Goal: Task Accomplishment & Management: Use online tool/utility

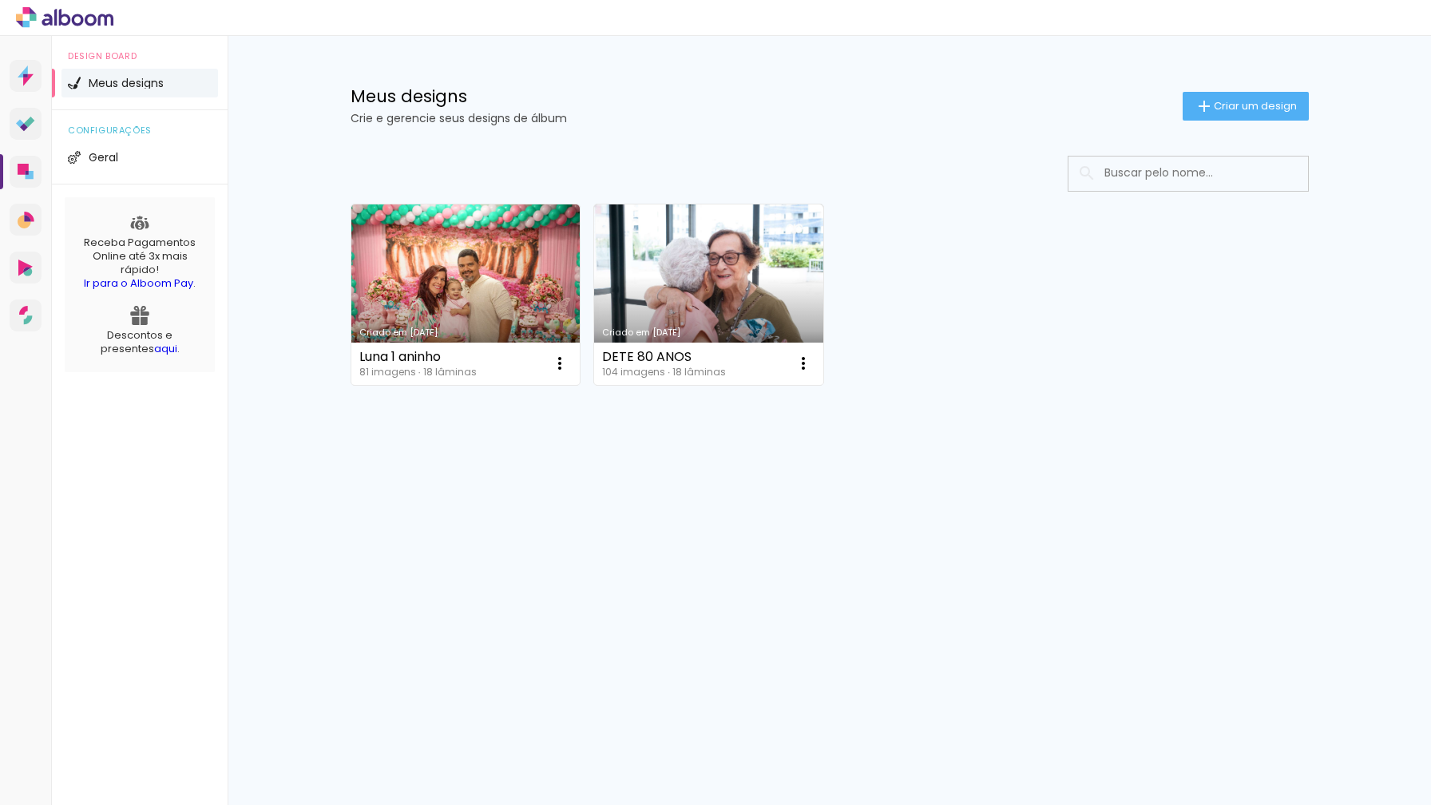
click at [765, 372] on div "DETE 80 ANOS 104 imagens ∙ 18 lâminas Abrir Fazer uma cópia Excluir" at bounding box center [708, 364] width 229 height 42
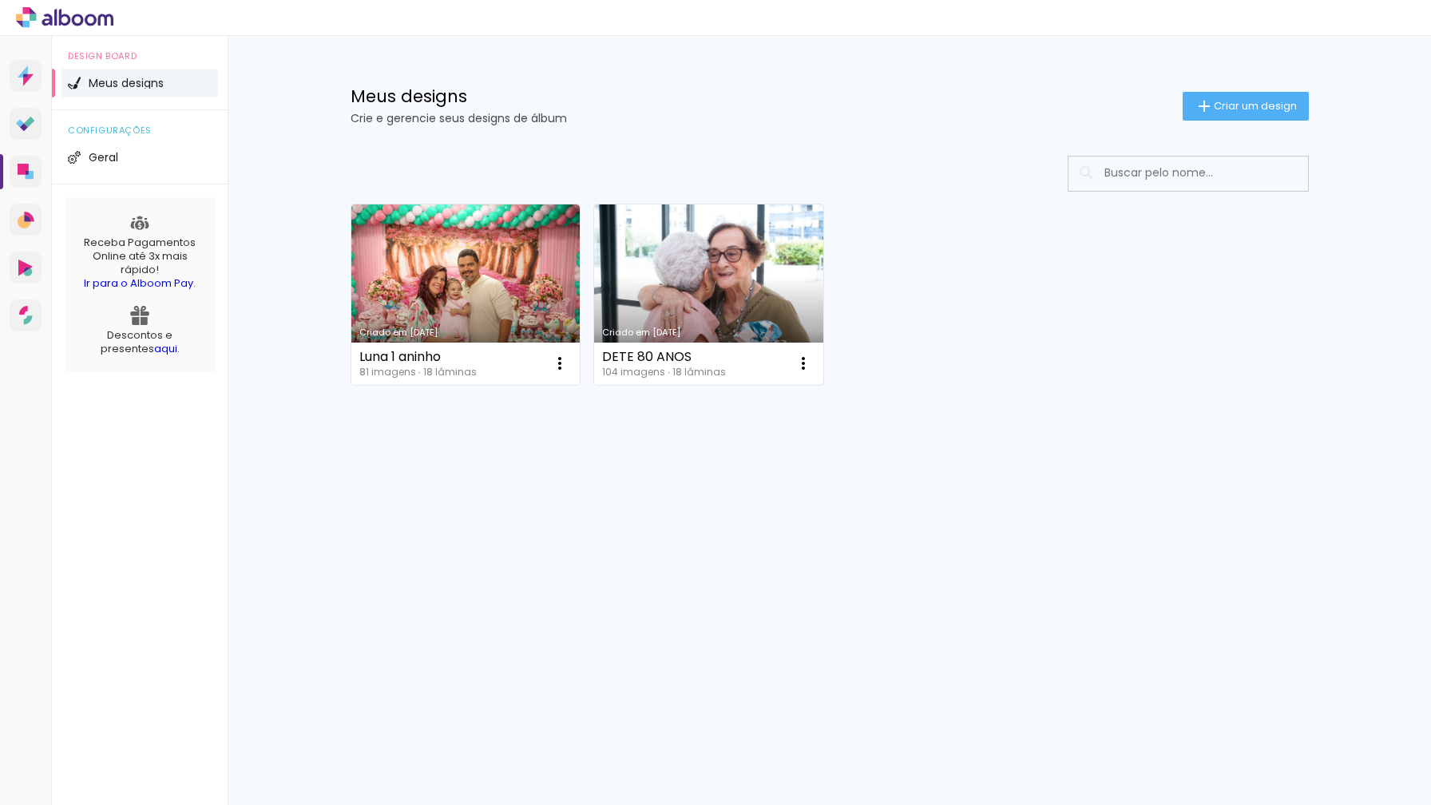
click at [751, 317] on link "Criado em 30/07/25" at bounding box center [708, 294] width 229 height 181
click at [803, 360] on iron-icon at bounding box center [803, 363] width 19 height 19
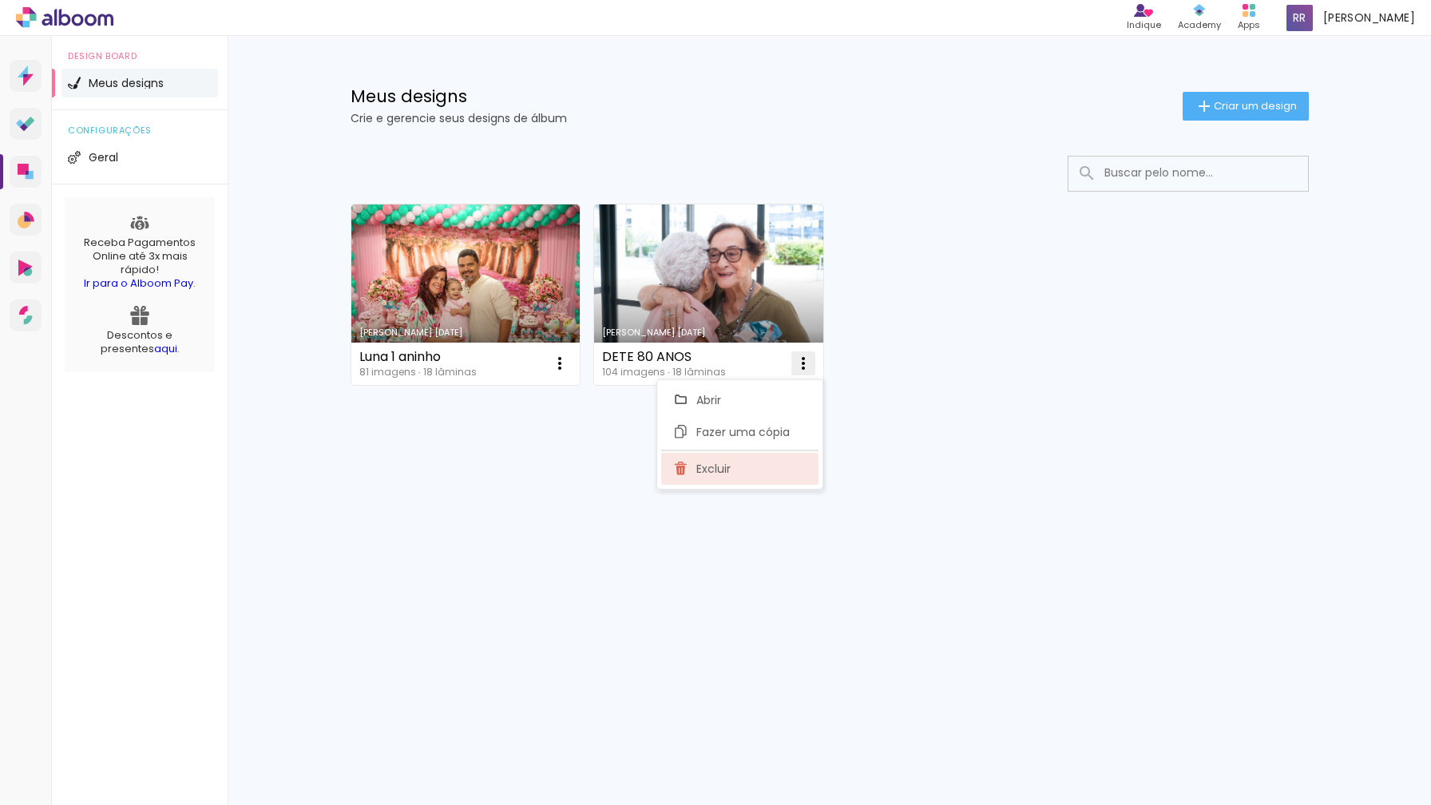
click at [744, 468] on paper-item "Excluir" at bounding box center [739, 469] width 157 height 32
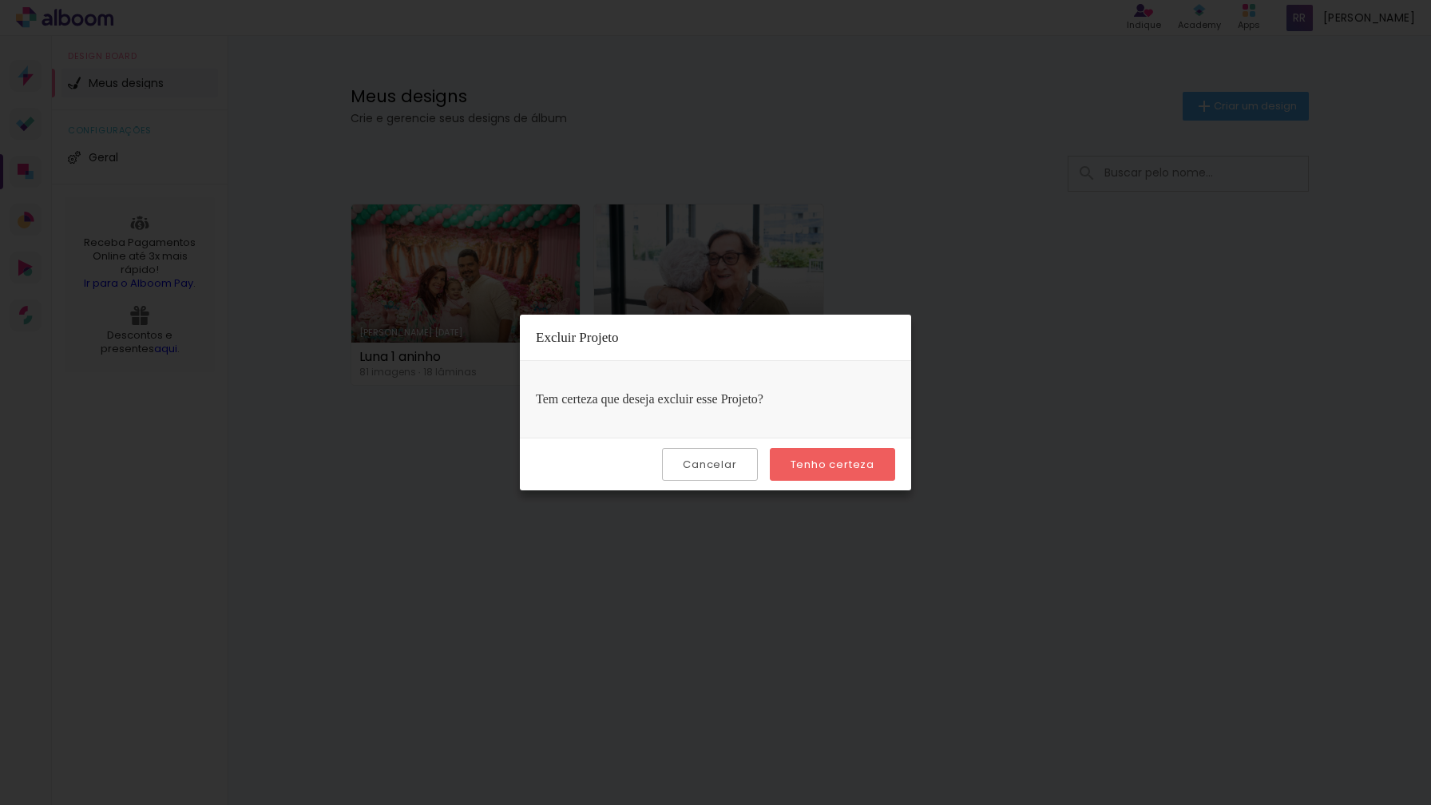
click at [0, 0] on slot "Tenho certeza" at bounding box center [0, 0] width 0 height 0
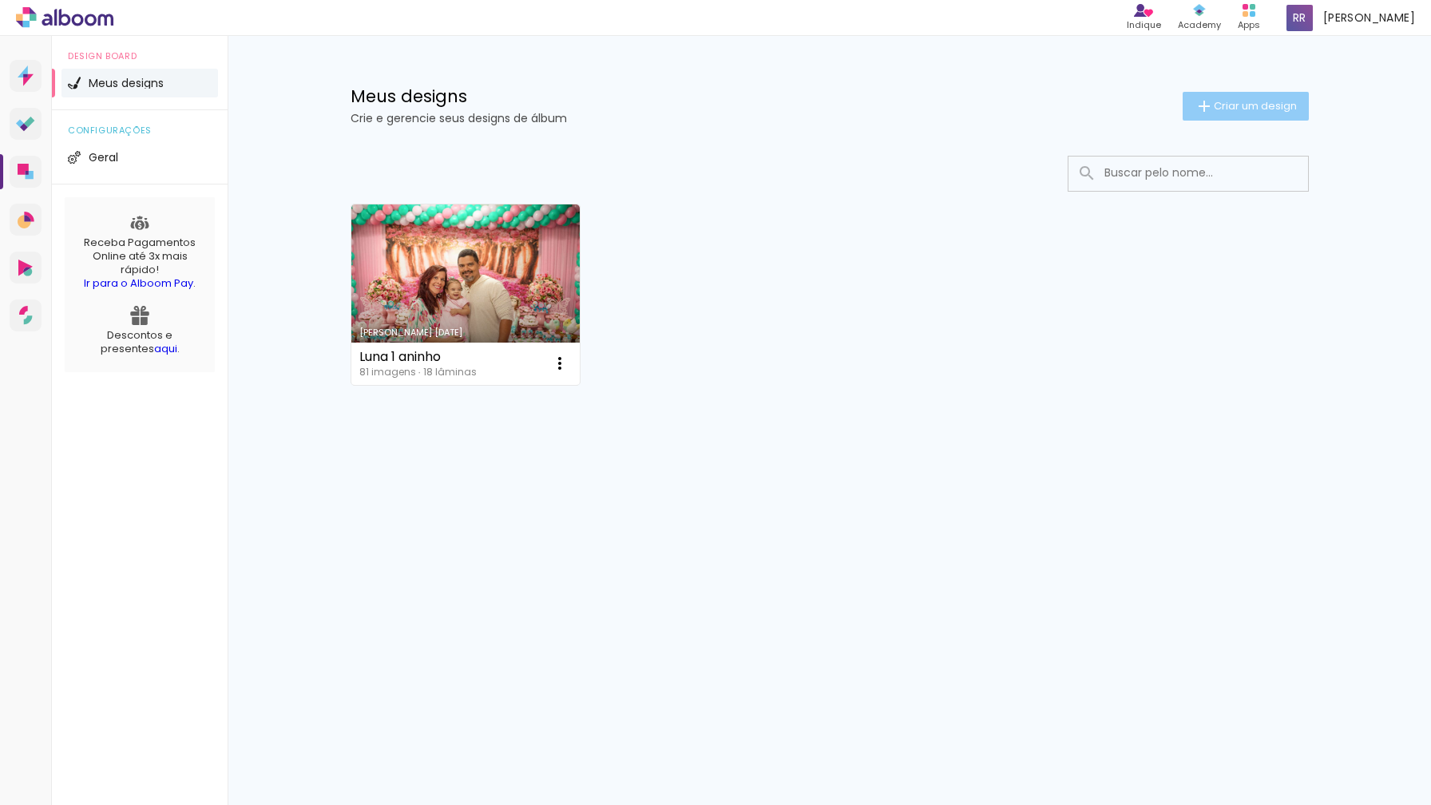
click at [1280, 96] on paper-button "Criar um design" at bounding box center [1246, 106] width 126 height 29
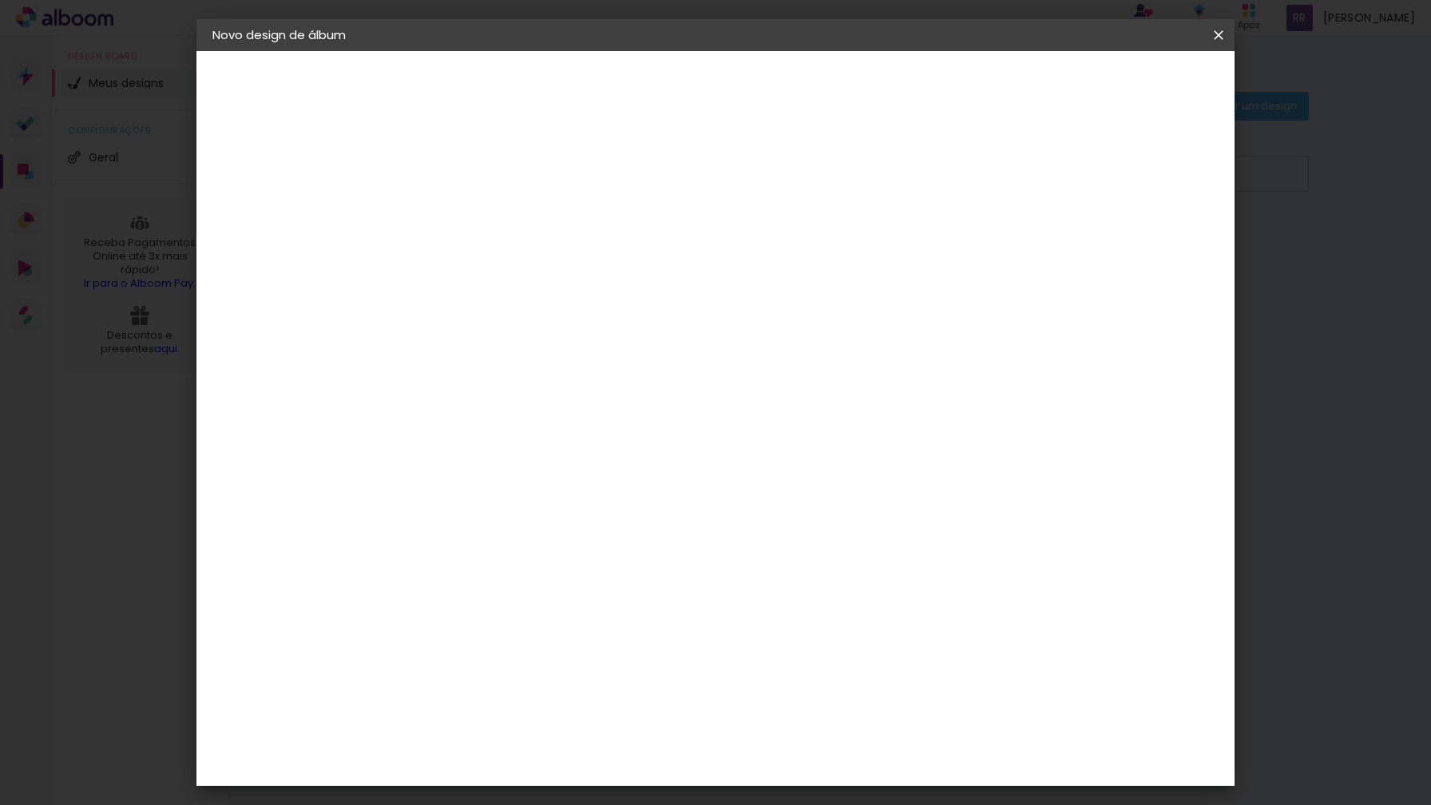
click at [474, 214] on input at bounding box center [474, 214] width 0 height 25
type input "DETE 80 ANOS"
type paper-input "DETE 80 ANOS"
click at [0, 0] on slot "Avançar" at bounding box center [0, 0] width 0 height 0
click at [563, 311] on input at bounding box center [514, 304] width 161 height 20
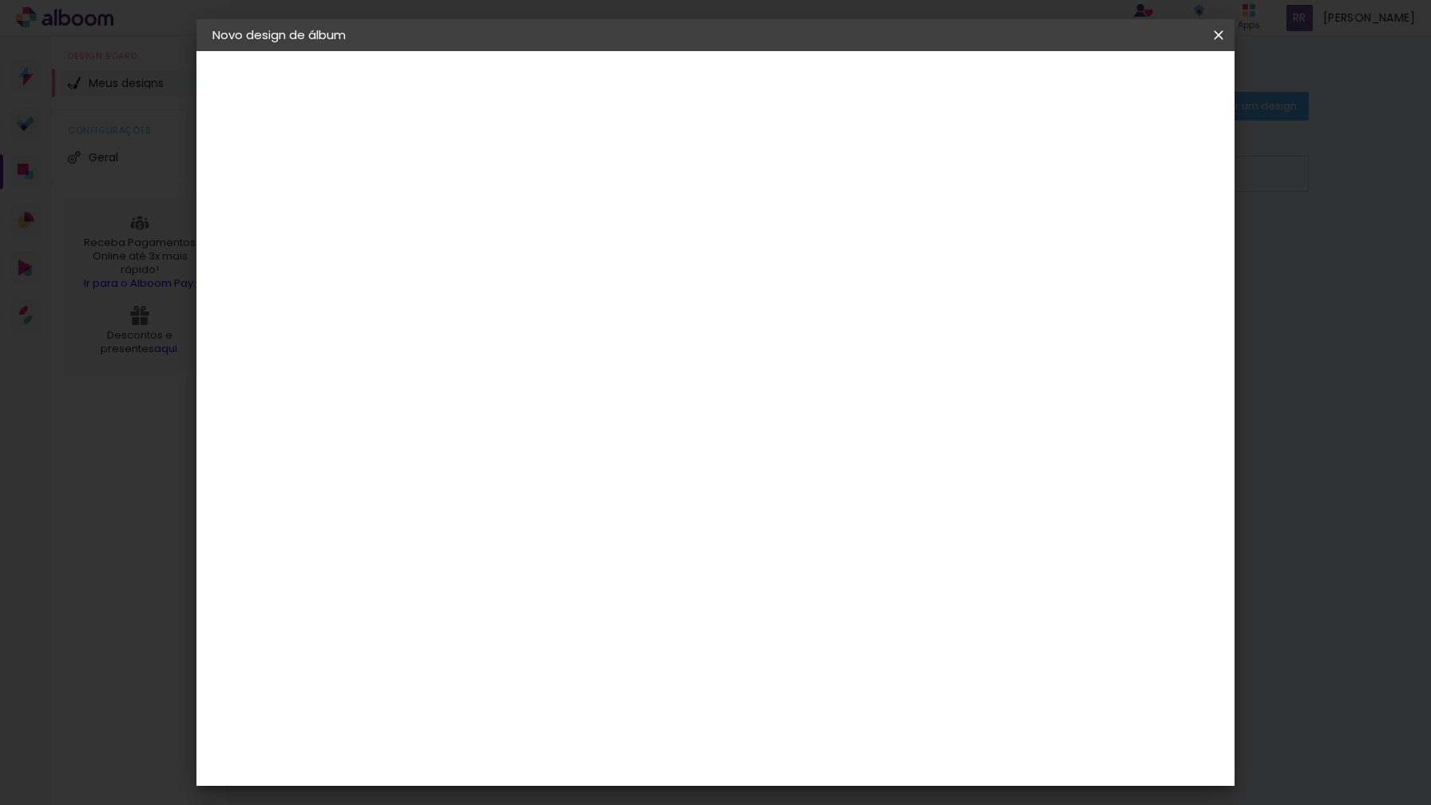
type input "con"
type paper-input "con"
click at [524, 359] on div "Conceitual Álbuns" at bounding box center [497, 364] width 68 height 26
click at [531, 357] on div "Conceitual Álbuns" at bounding box center [497, 364] width 68 height 26
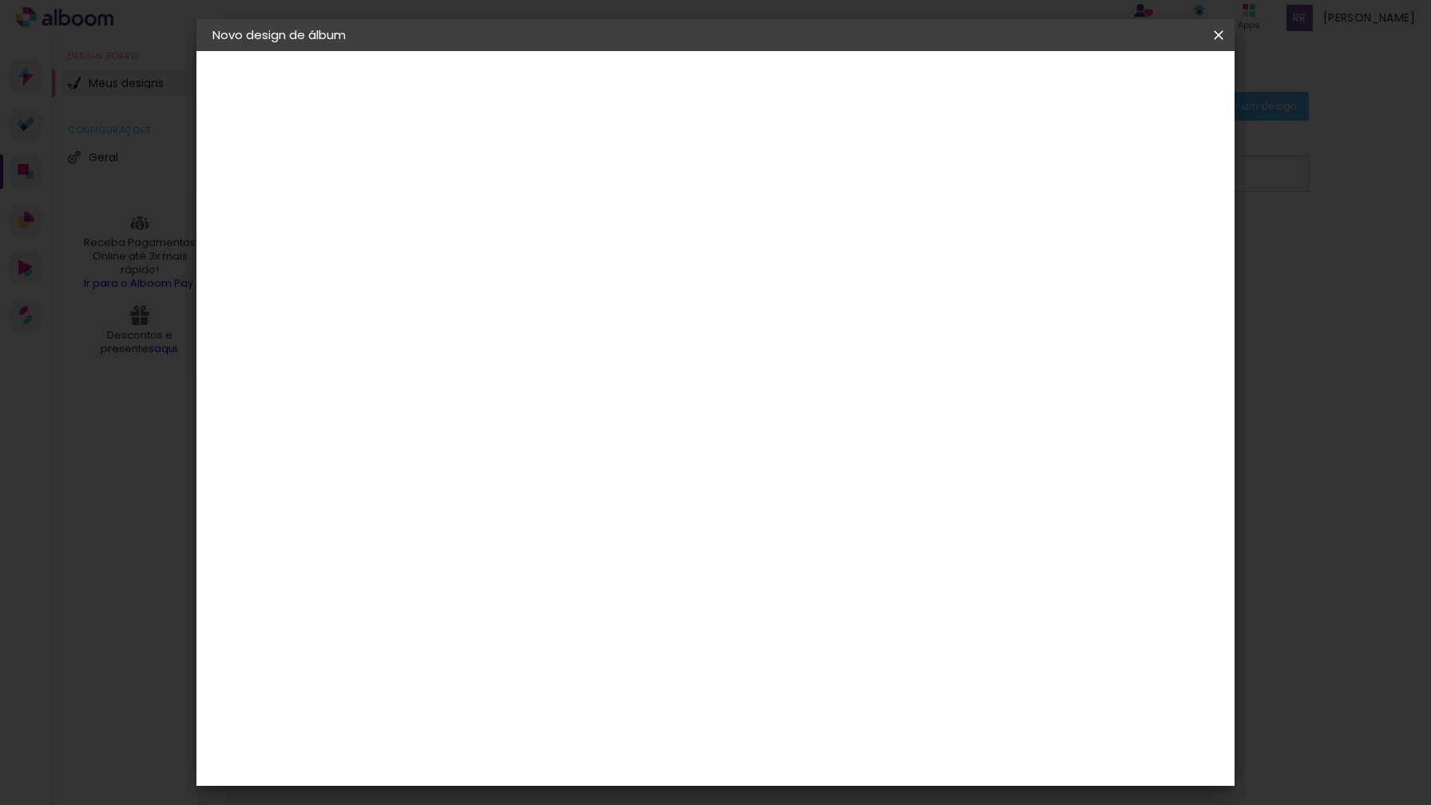
click at [531, 357] on div "Conceitual Álbuns" at bounding box center [497, 364] width 68 height 26
click at [485, 305] on input "con" at bounding box center [498, 304] width 129 height 20
type input "c"
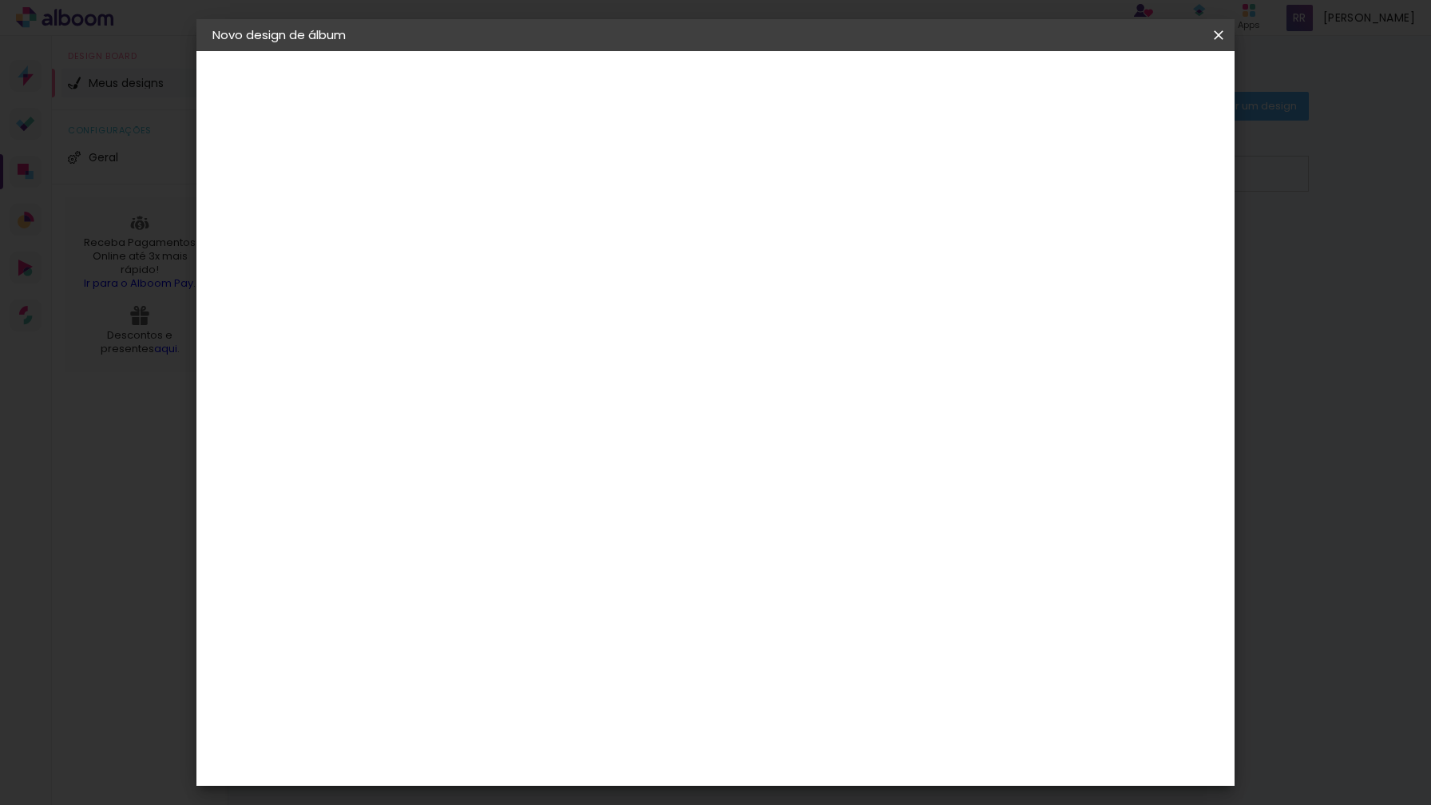
click at [531, 530] on div "Conceitual Álbuns" at bounding box center [497, 543] width 68 height 26
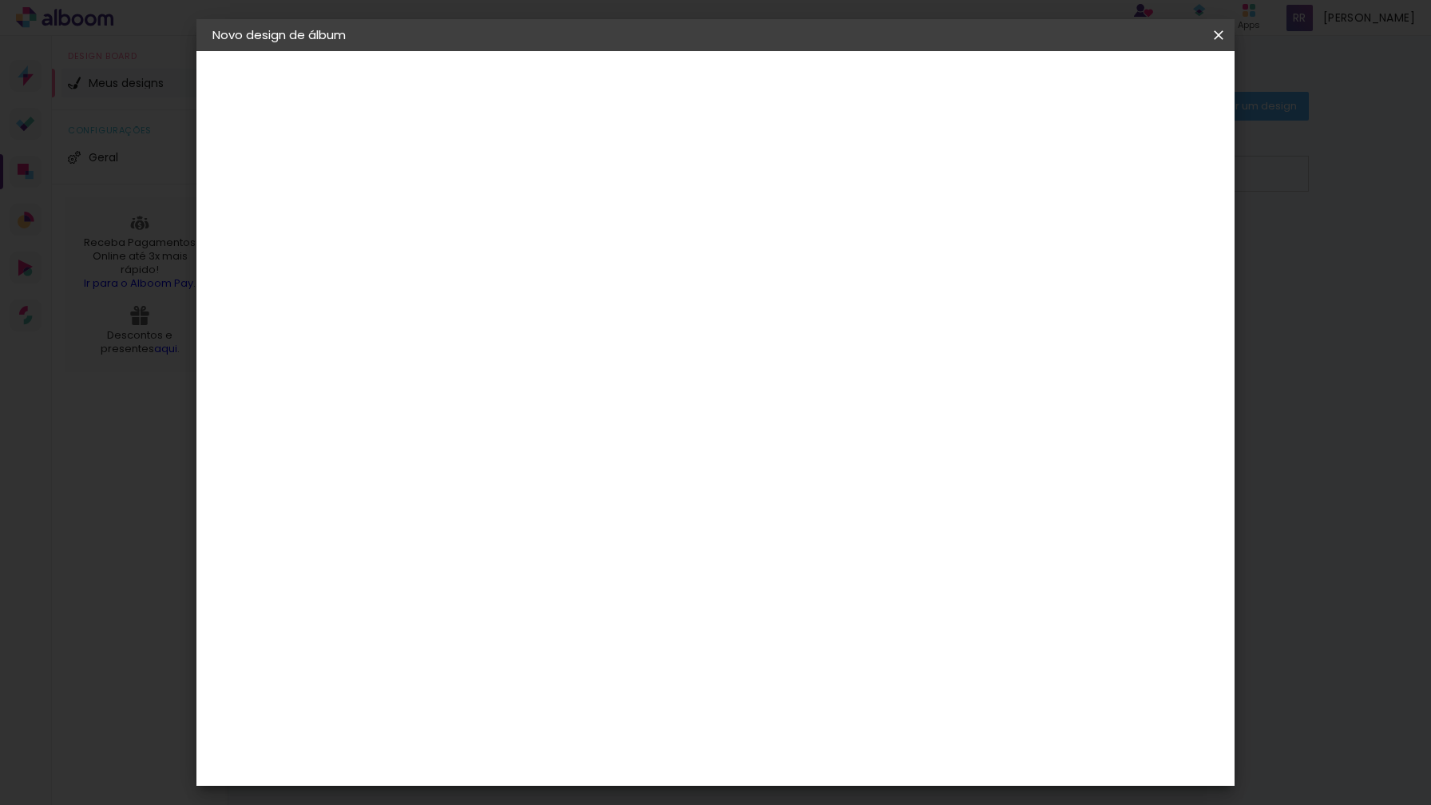
click at [531, 530] on div "Conceitual Álbuns" at bounding box center [497, 543] width 68 height 26
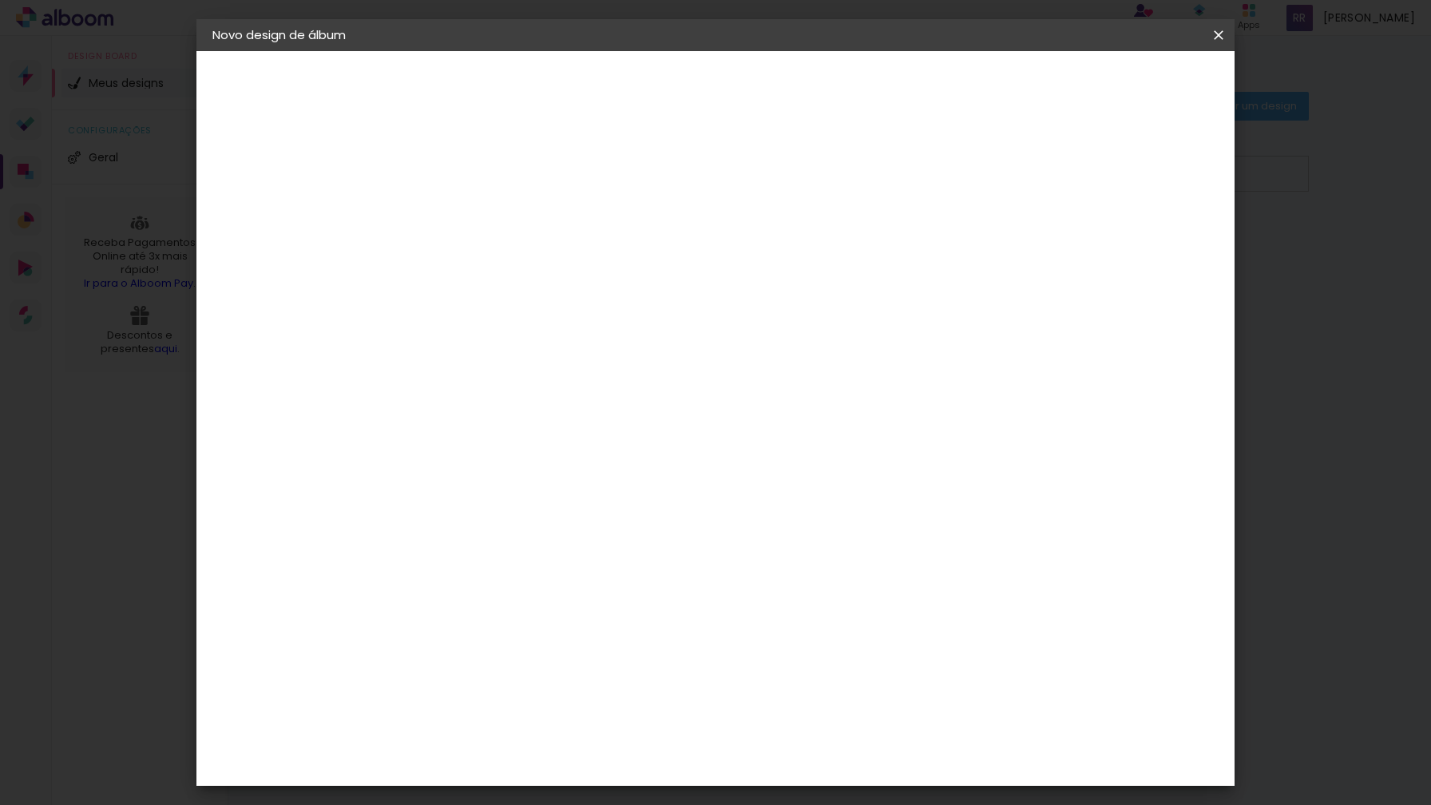
scroll to position [0, 0]
click at [647, 327] on iron-icon at bounding box center [637, 332] width 19 height 19
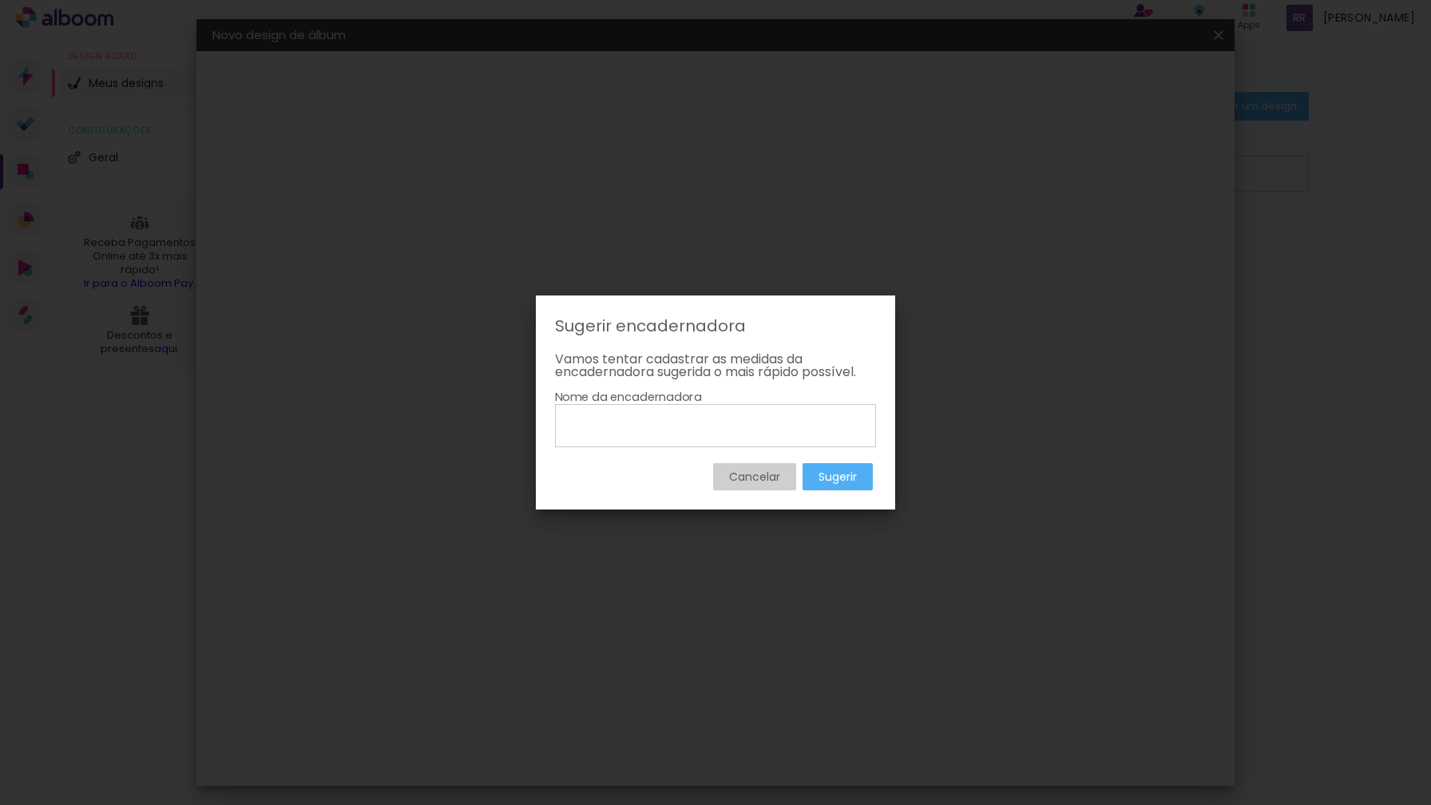
type input "c"
click at [0, 0] on slot "Cancelar" at bounding box center [0, 0] width 0 height 0
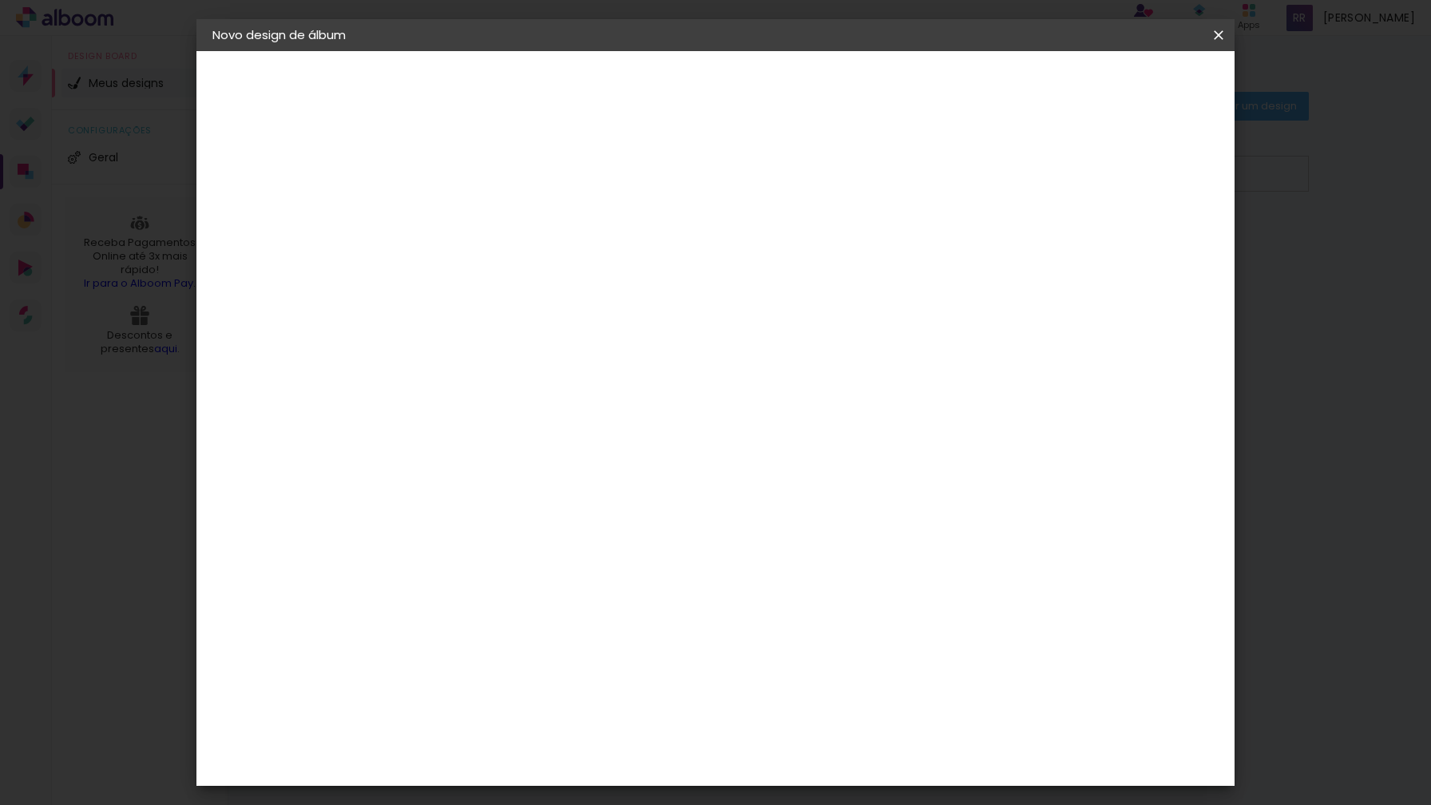
click at [502, 423] on div "Ágata" at bounding box center [482, 420] width 38 height 13
click at [601, 446] on paper-item "Álbum&Cia" at bounding box center [514, 458] width 173 height 35
click at [601, 555] on paper-item "Conceitual Álbuns" at bounding box center [514, 576] width 173 height 42
click at [772, 95] on paper-button "Avançar" at bounding box center [733, 84] width 78 height 27
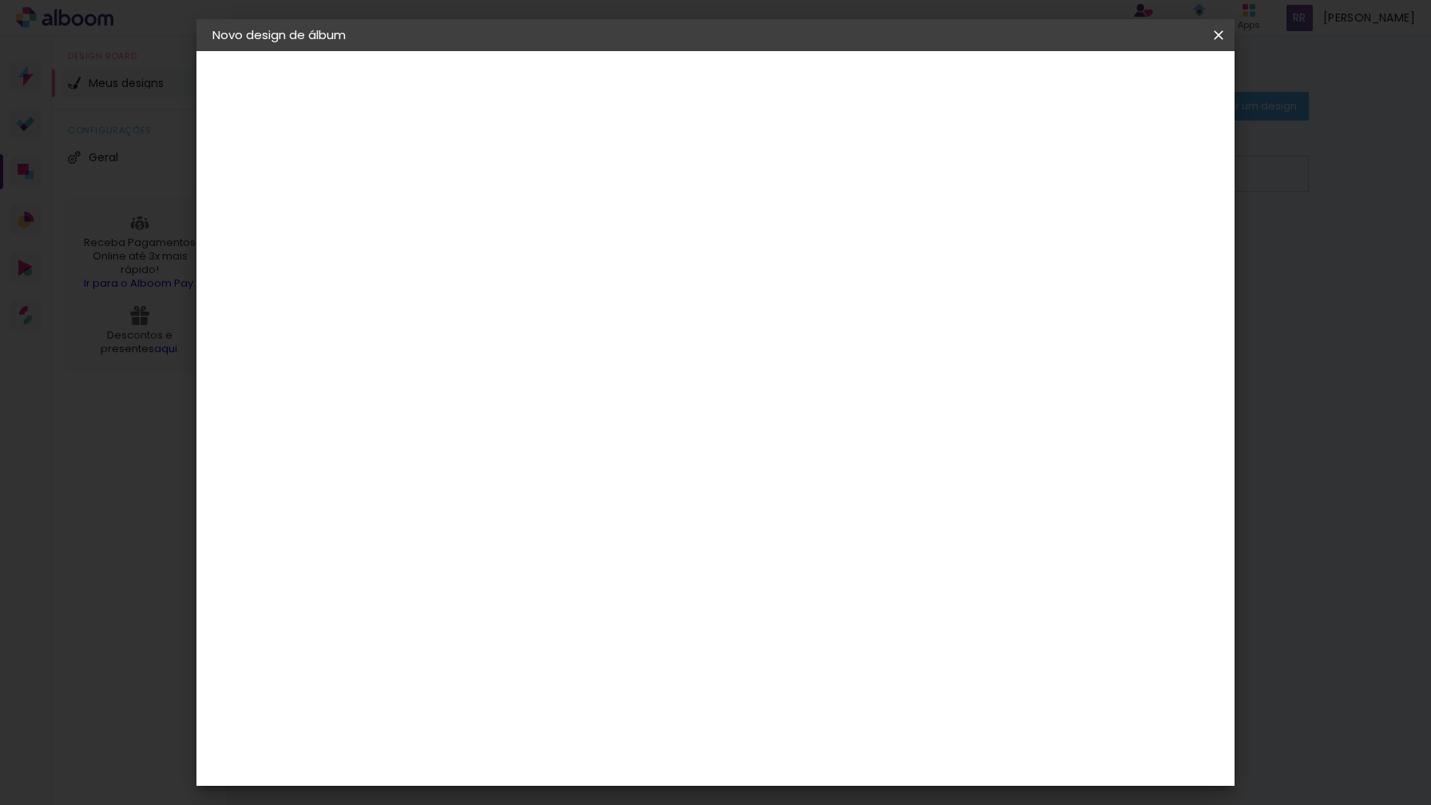
click at [641, 695] on span "20 × 20 cm" at bounding box center [610, 716] width 59 height 42
click at [0, 0] on slot "Avançar" at bounding box center [0, 0] width 0 height 0
click at [1029, 171] on div at bounding box center [1021, 172] width 14 height 14
type paper-checkbox "on"
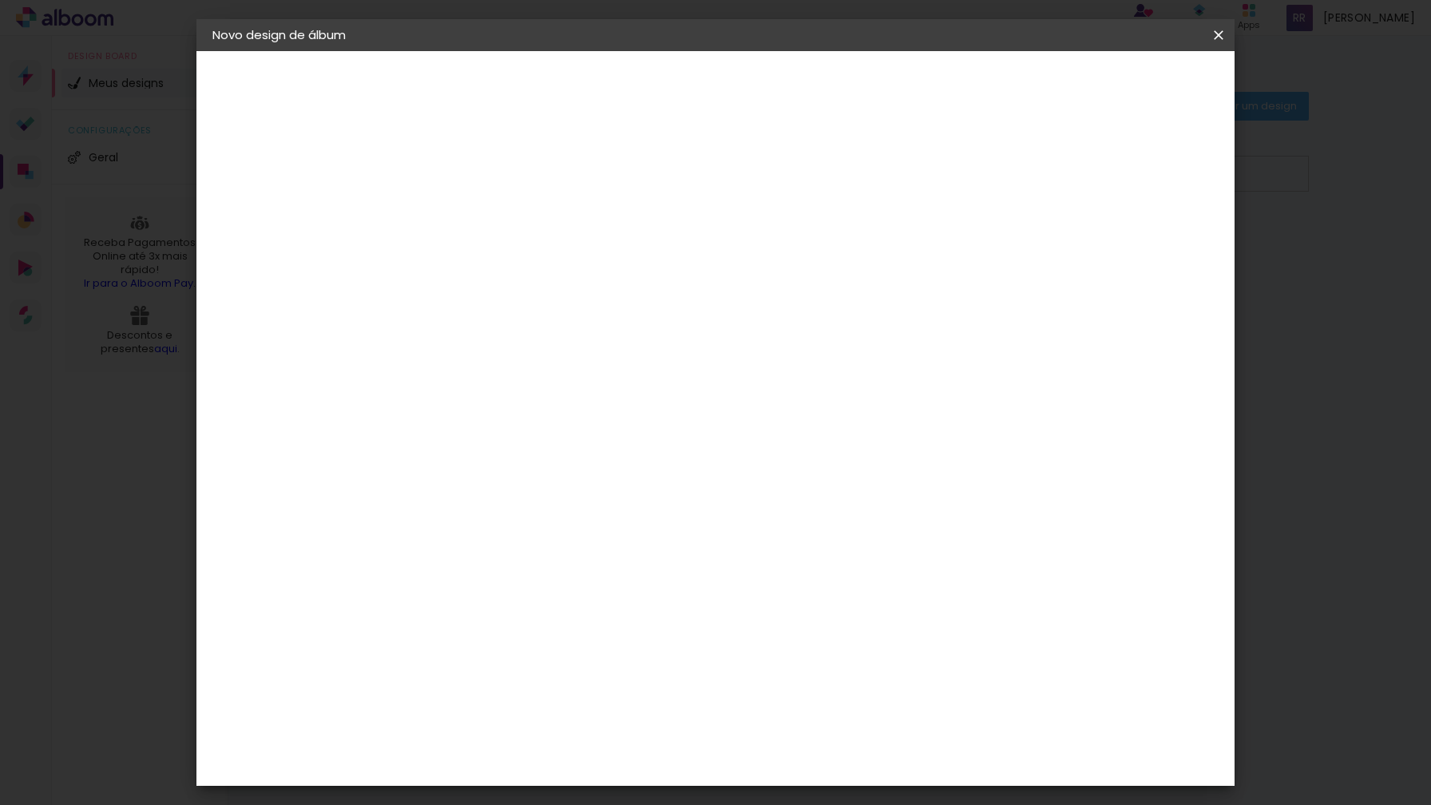
click at [1029, 171] on div at bounding box center [1021, 172] width 14 height 14
click at [1119, 89] on span "Iniciar design" at bounding box center [1082, 84] width 73 height 11
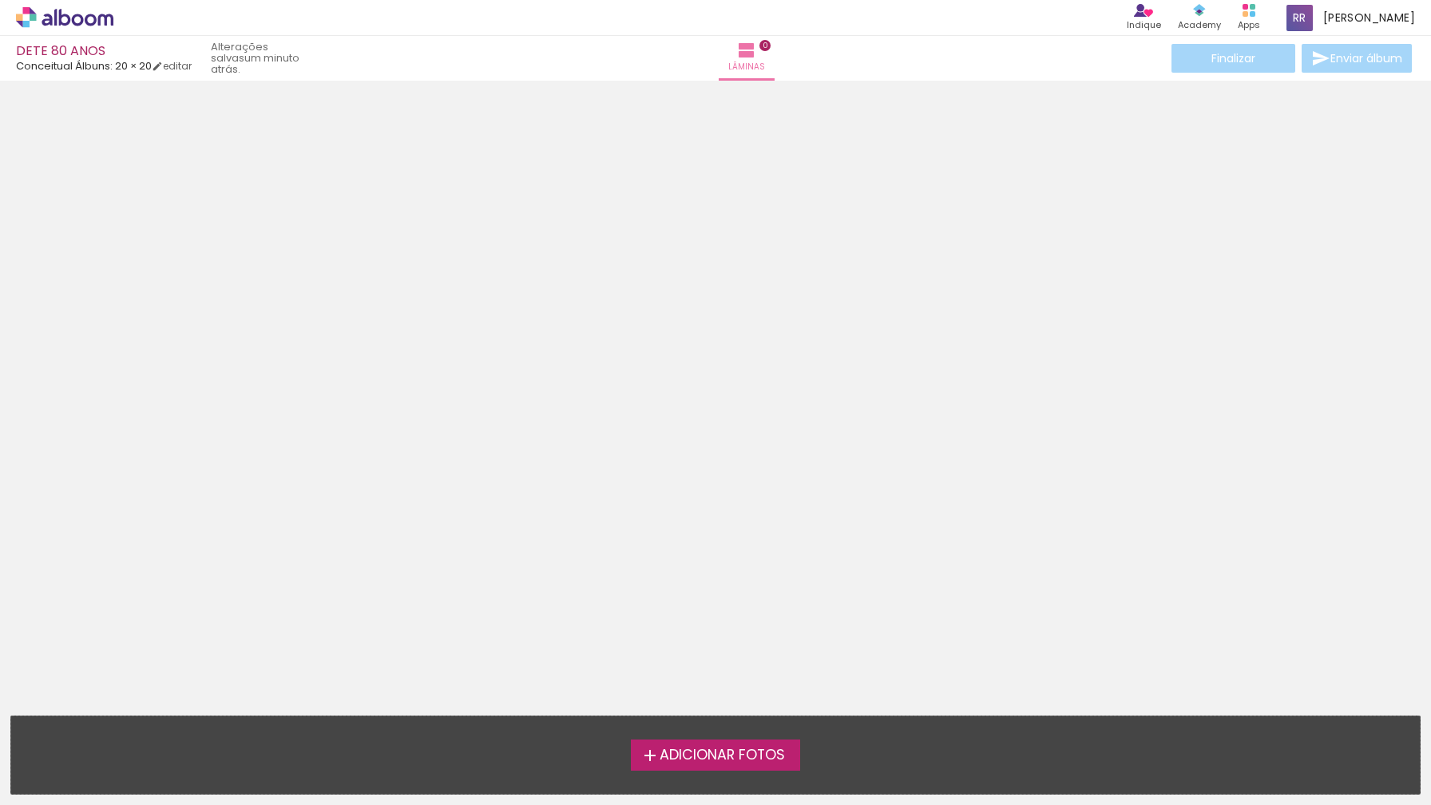
click at [743, 756] on span "Adicionar Fotos" at bounding box center [722, 755] width 125 height 14
click at [0, 0] on input "file" at bounding box center [0, 0] width 0 height 0
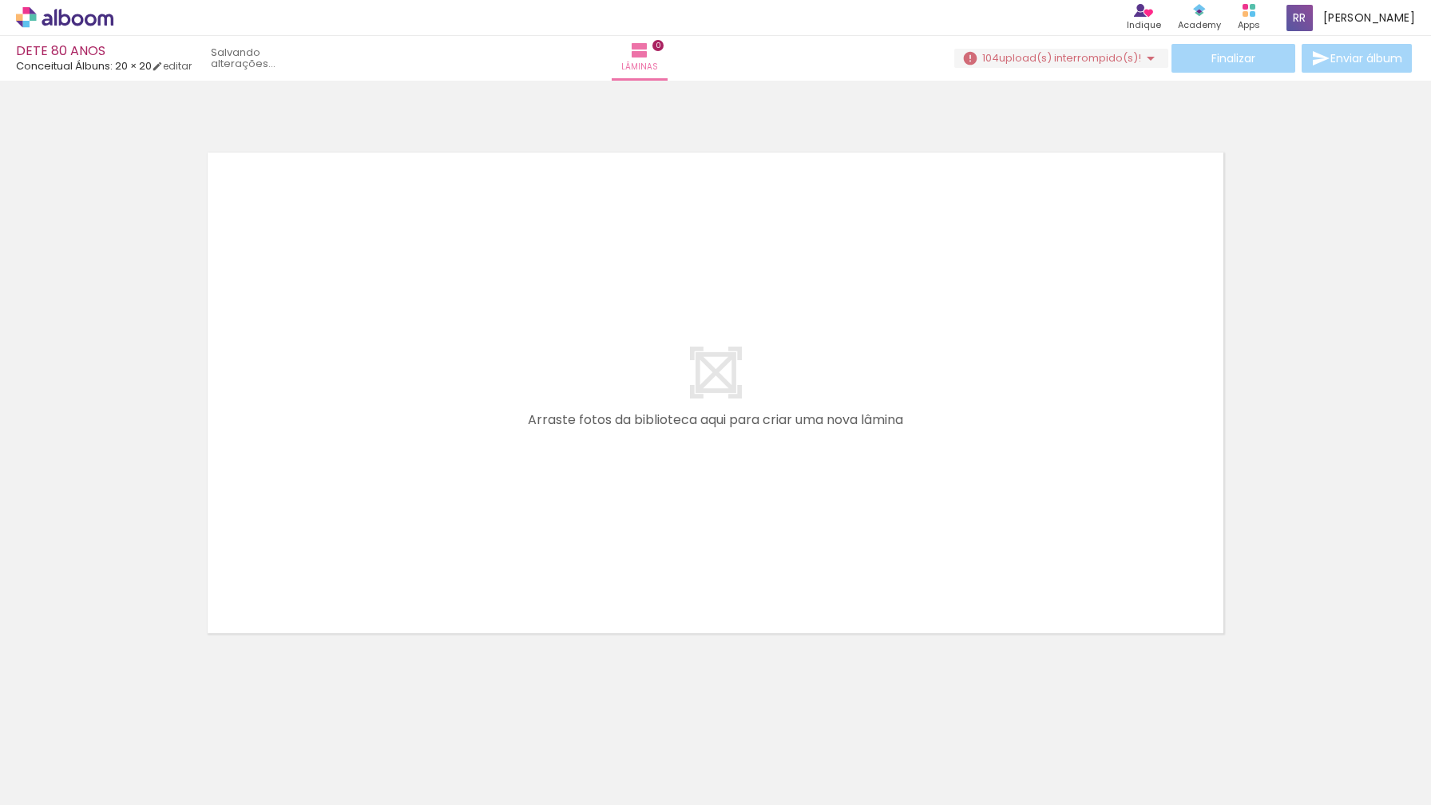
click at [1133, 55] on span "upload(s) interrompido(s)!" at bounding box center [1070, 57] width 142 height 15
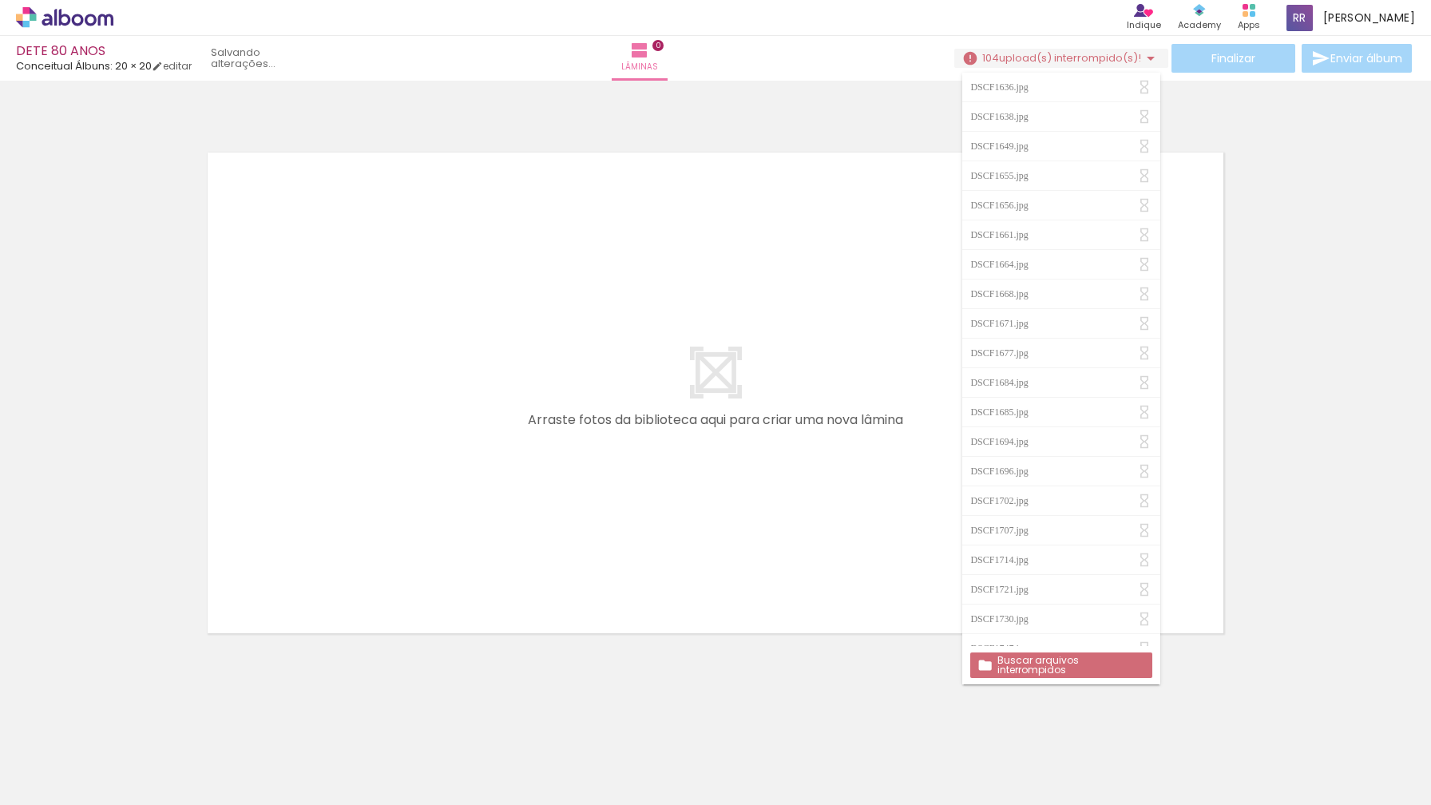
click at [1266, 525] on div at bounding box center [715, 373] width 1431 height 576
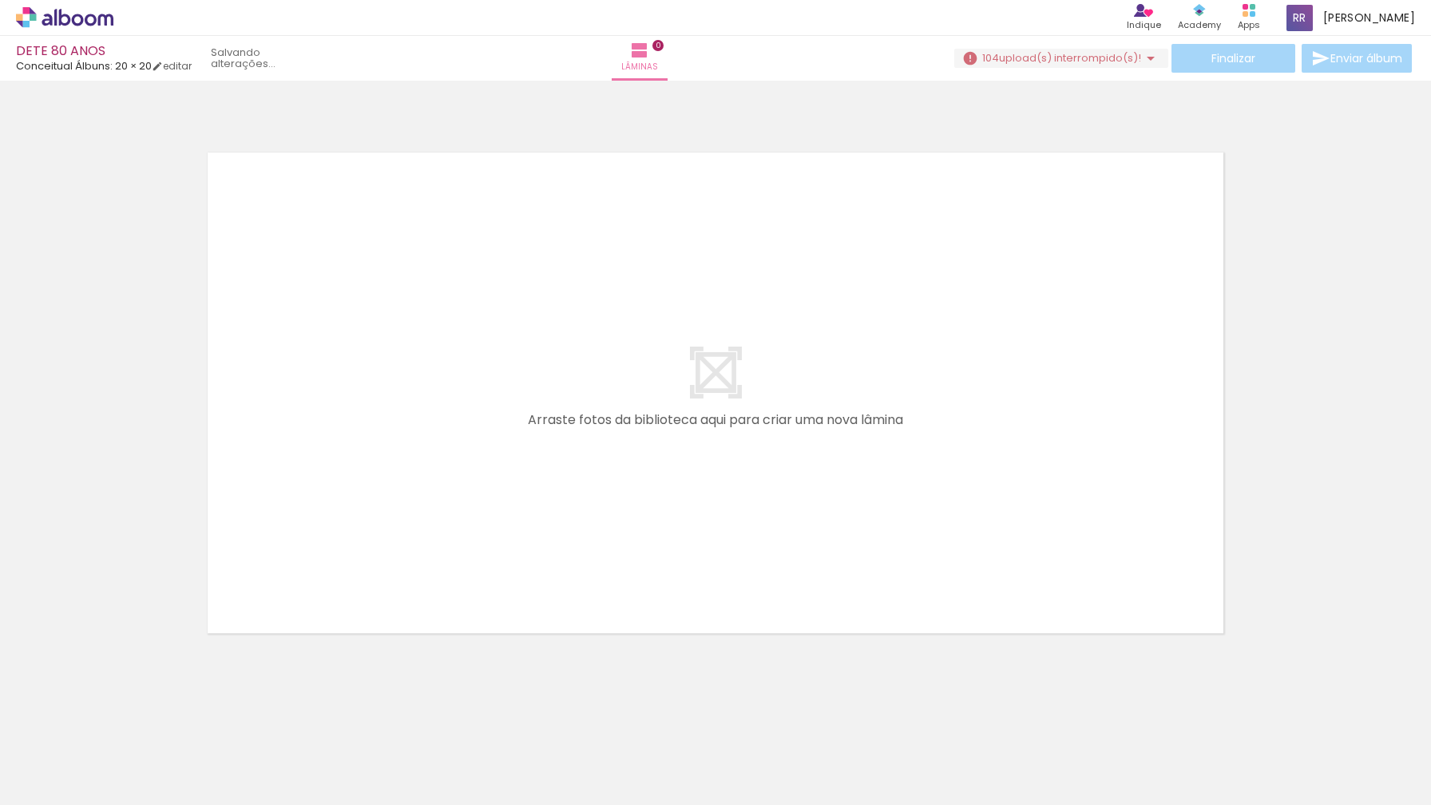
click at [73, 764] on div at bounding box center [50, 765] width 73 height 2
click at [173, 743] on div at bounding box center [160, 751] width 79 height 53
click at [133, 726] on iron-icon at bounding box center [125, 719] width 17 height 17
click at [131, 726] on iron-horizontal-list at bounding box center [115, 755] width 32 height 100
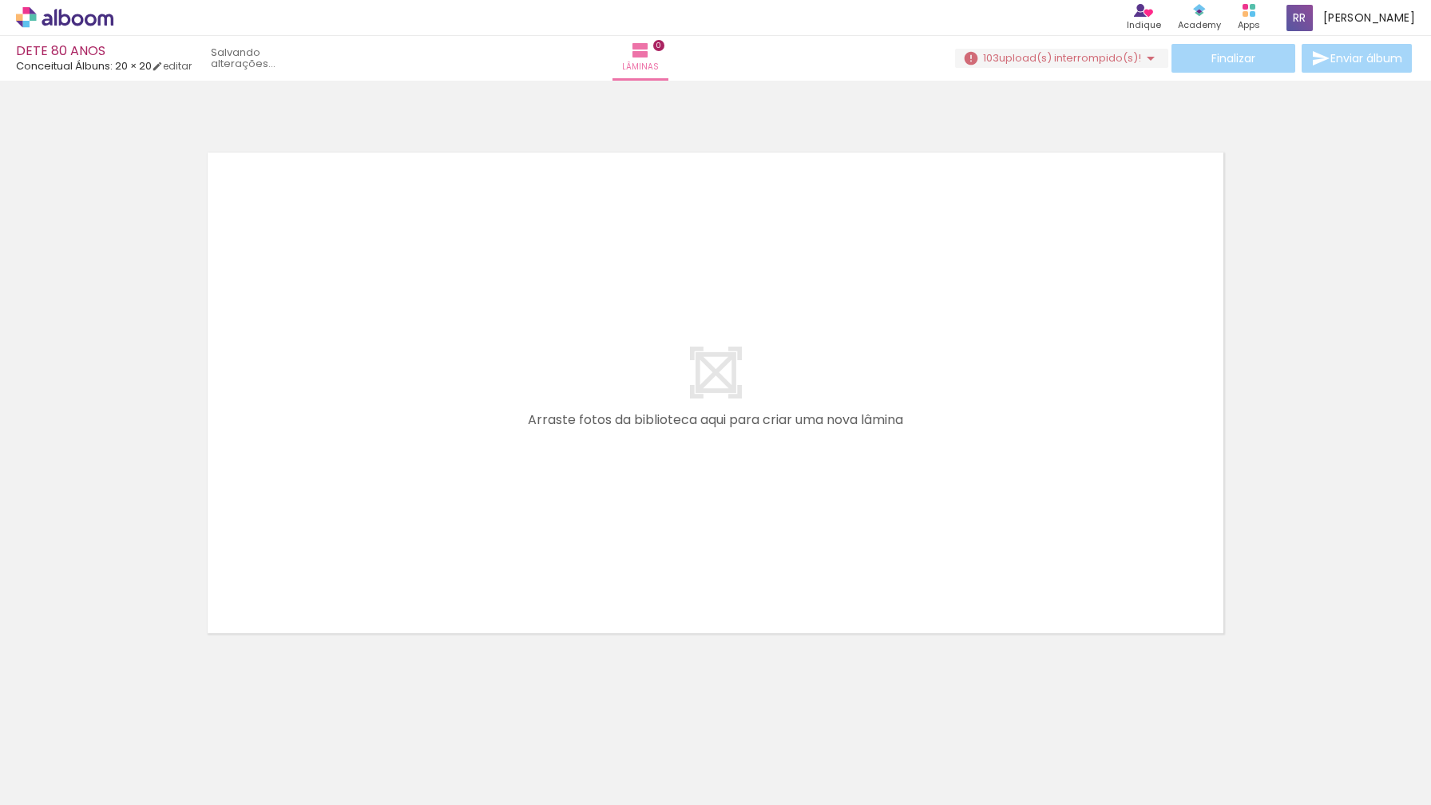
click at [131, 726] on iron-horizontal-list at bounding box center [115, 755] width 32 height 100
click at [131, 744] on iron-horizontal-list at bounding box center [115, 755] width 32 height 100
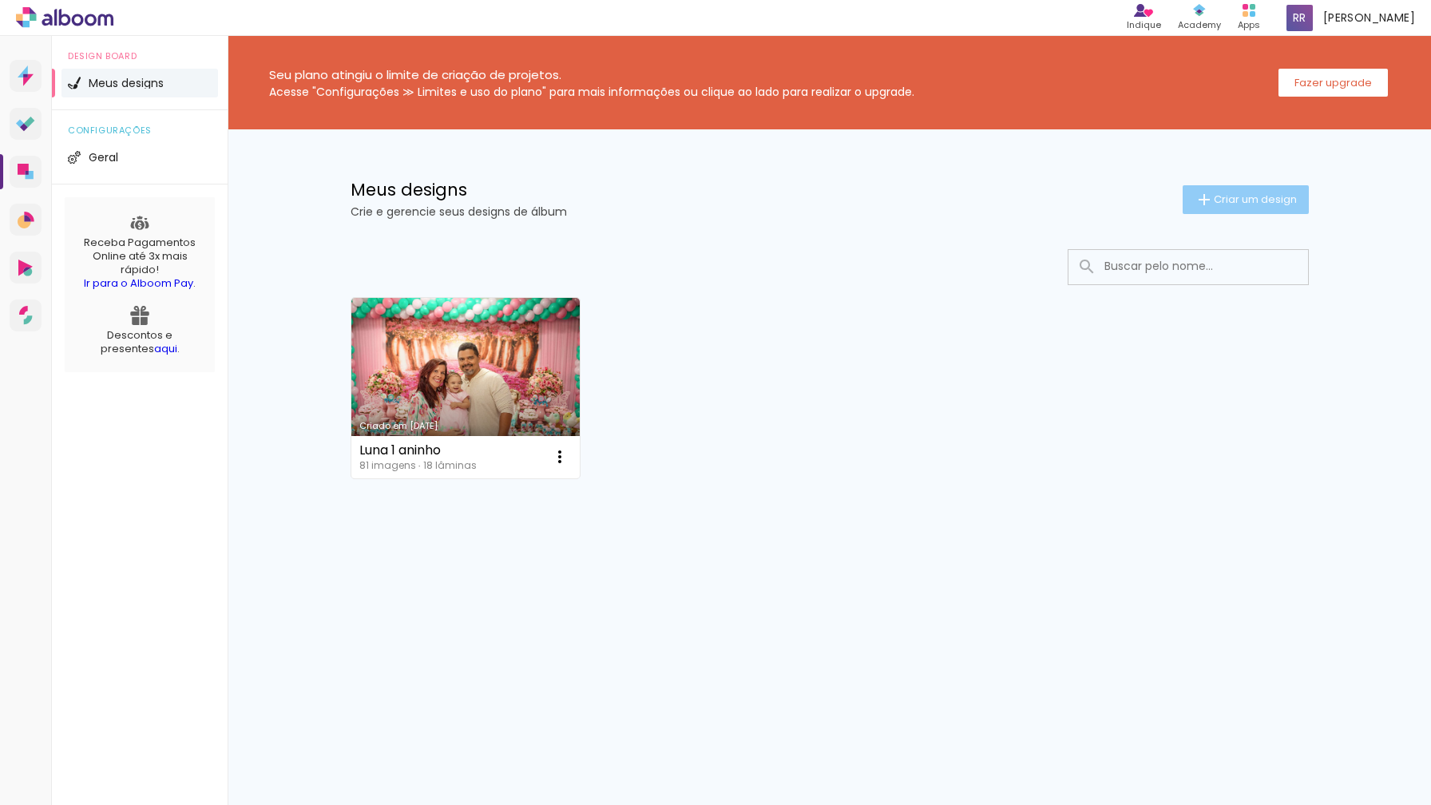
click at [1215, 194] on span "Criar um design" at bounding box center [1255, 199] width 83 height 10
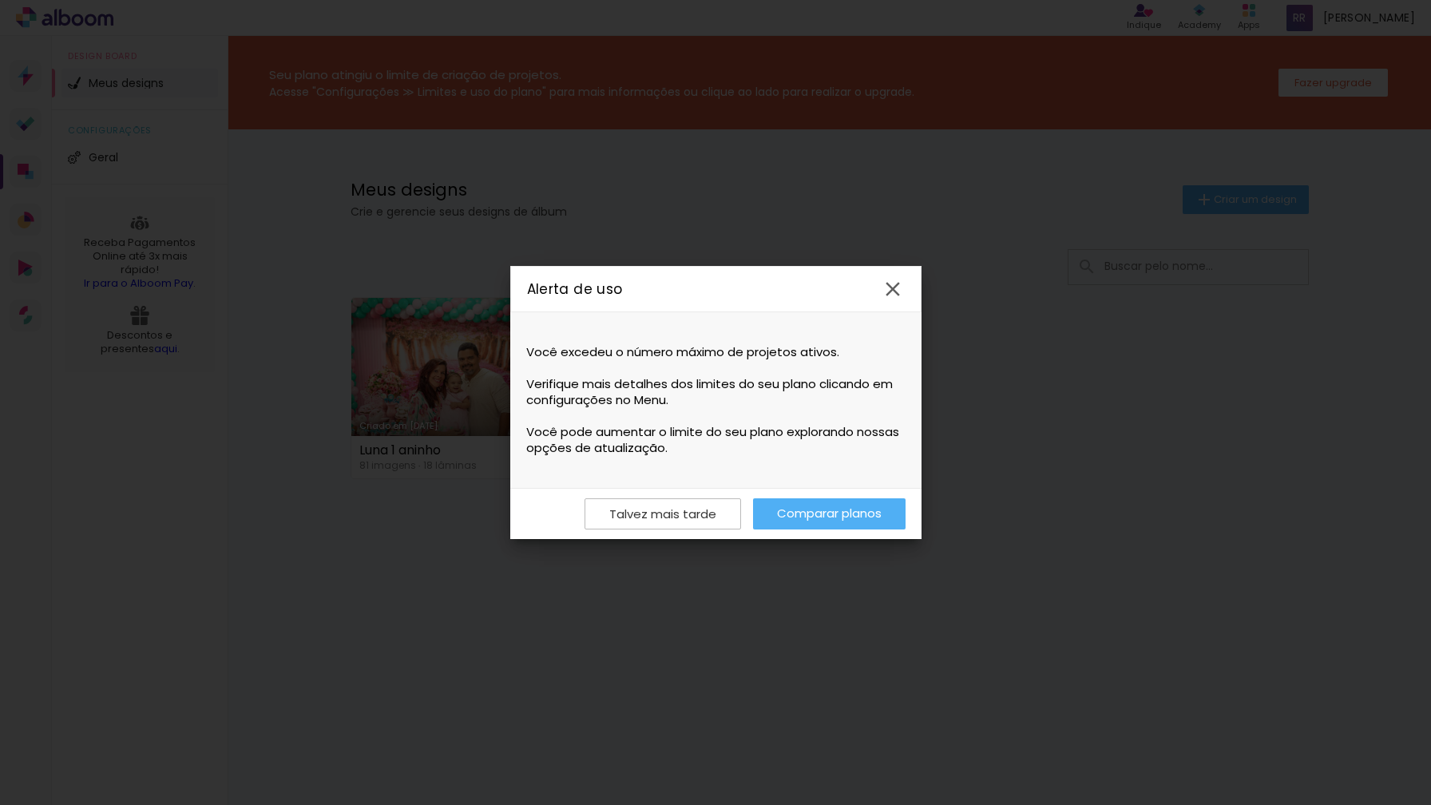
click at [814, 509] on link "Comparar planos" at bounding box center [829, 513] width 153 height 31
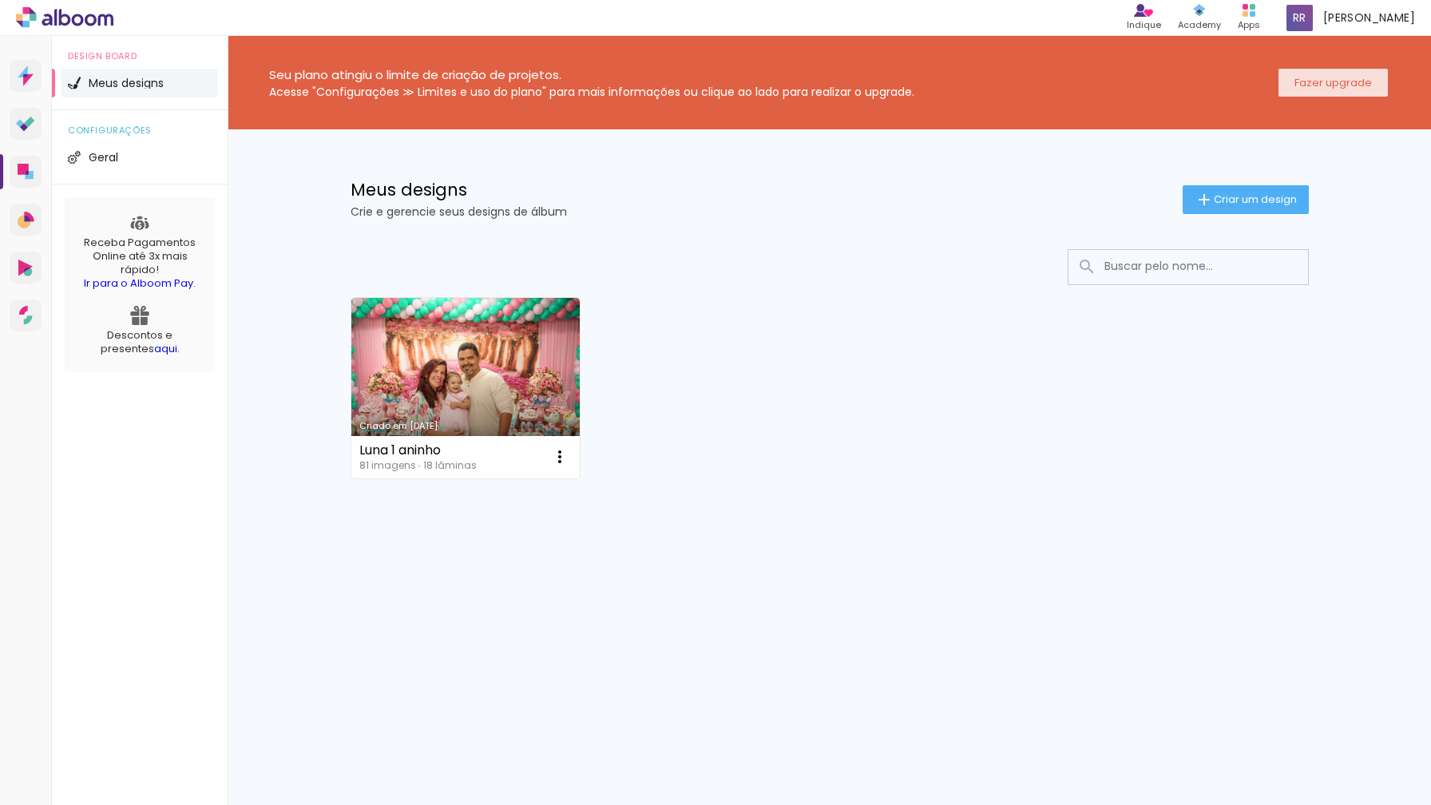
click at [0, 0] on slot "Fazer upgrade" at bounding box center [0, 0] width 0 height 0
